Goal: Book appointment/travel/reservation

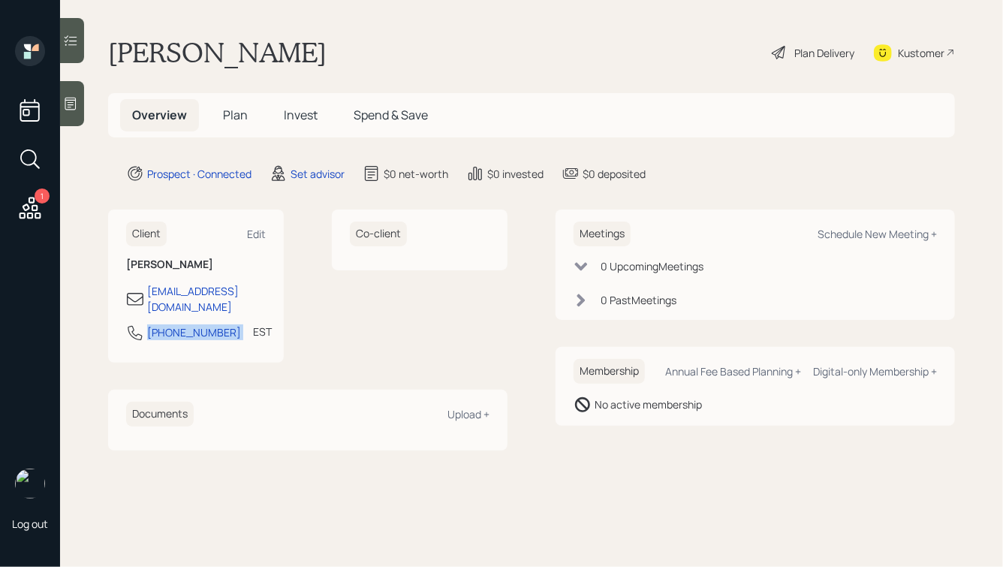
drag, startPoint x: 224, startPoint y: 318, endPoint x: 102, endPoint y: 318, distance: 121.6
click at [101, 318] on main "[PERSON_NAME] Plan Delivery Kustomer Overview Plan Invest Spend & Save Prospect…" at bounding box center [531, 283] width 943 height 567
copy div "[PHONE_NUMBER]"
click at [883, 231] on div "Schedule New Meeting +" at bounding box center [877, 234] width 119 height 14
select select "round-[PERSON_NAME]"
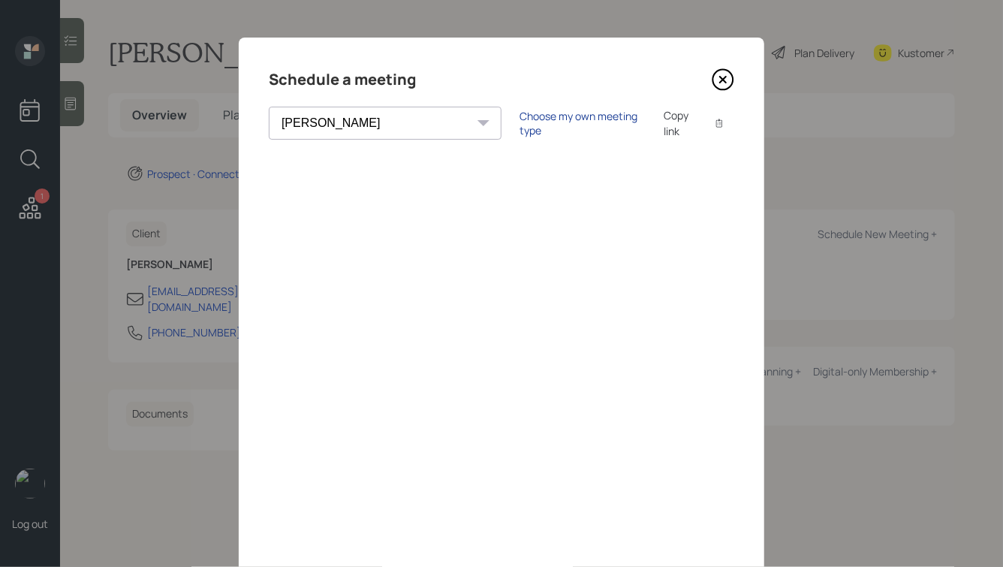
click at [520, 125] on div "Choose my own meeting type" at bounding box center [583, 123] width 126 height 29
